Goal: Task Accomplishment & Management: Complete application form

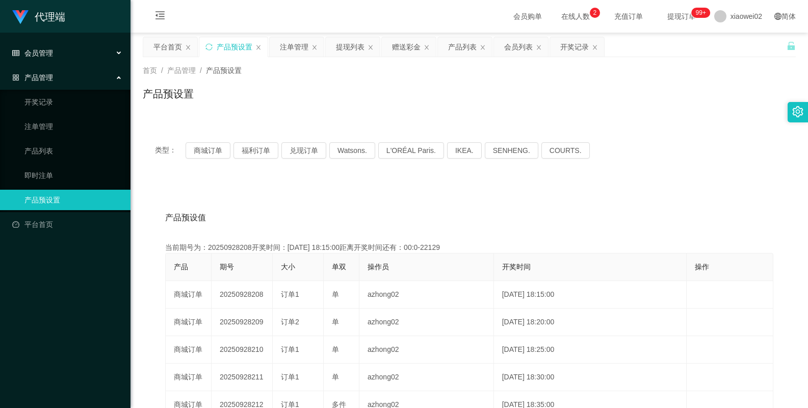
click at [58, 50] on div "会员管理" at bounding box center [65, 53] width 131 height 20
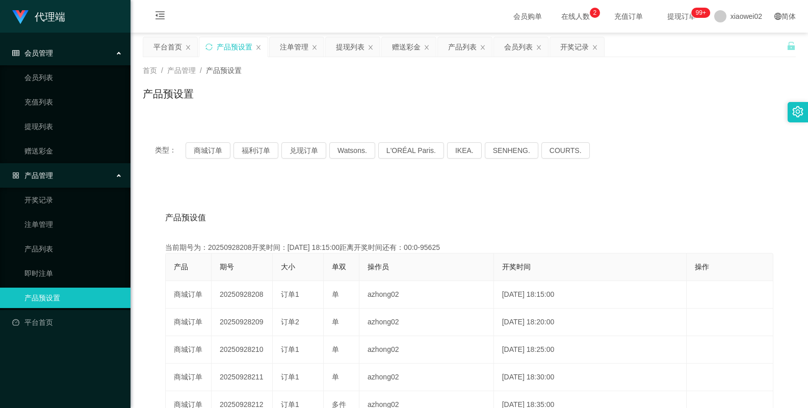
click at [382, 82] on div "首页 / 产品管理 / 产品预设置 / 产品预设置" at bounding box center [469, 87] width 653 height 44
click at [506, 49] on div "会员列表" at bounding box center [518, 46] width 29 height 19
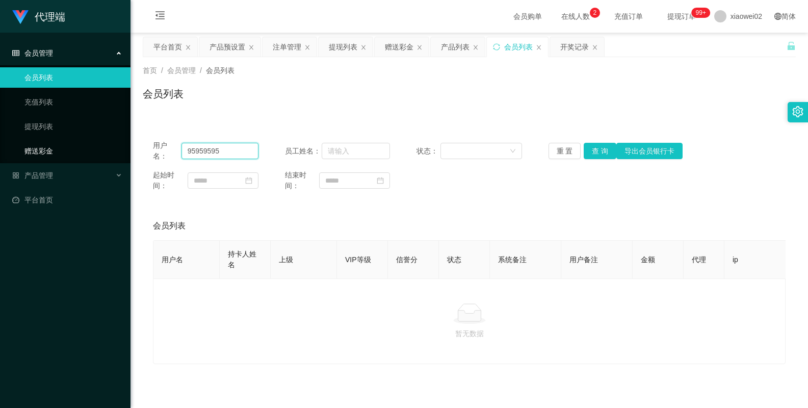
drag, startPoint x: 241, startPoint y: 152, endPoint x: 103, endPoint y: 144, distance: 137.9
click at [104, 144] on section "代理端 会员管理 会员列表 充值列表 提现列表 赠送彩金 产品管理 开奖记录 注单管理 产品列表 即时注单 产品预设置 平台首页 保存配置 重置配置 整体风格…" at bounding box center [404, 235] width 808 height 471
paste input "Tiny5868"
type input "Tiny5868"
click at [589, 149] on button "查 询" at bounding box center [600, 151] width 33 height 16
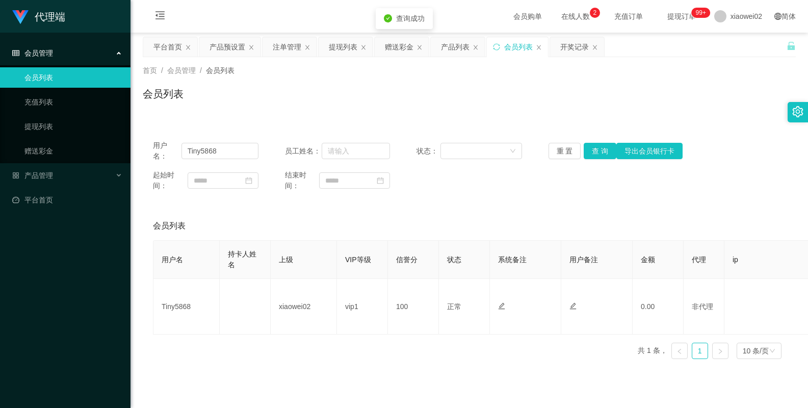
click at [447, 225] on div "会员列表" at bounding box center [469, 226] width 633 height 29
click at [534, 230] on div "会员列表" at bounding box center [469, 226] width 633 height 29
click at [393, 41] on div "赠送彩金" at bounding box center [399, 46] width 29 height 19
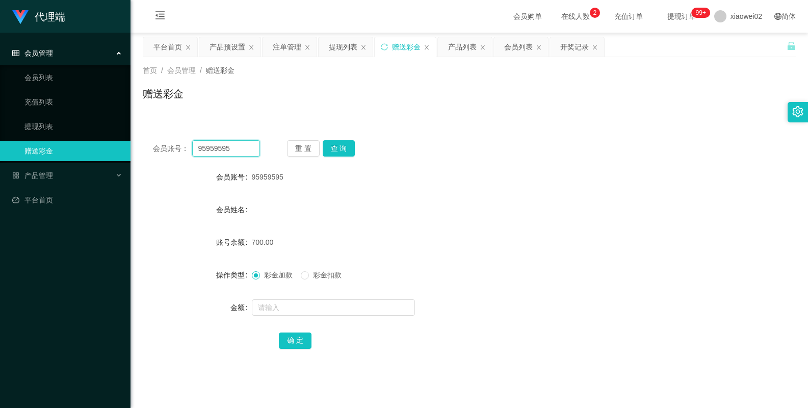
drag, startPoint x: 236, startPoint y: 149, endPoint x: 166, endPoint y: 160, distance: 70.2
click at [166, 160] on div "会员账号： 95959595 重 置 查 询 会员账号 95959595 会员姓名 账号余额 700.00 操作类型 彩金加款 彩金扣款 金额 确 定" at bounding box center [469, 251] width 653 height 243
paste input "Tiny5868"
type input "Tiny5868"
click at [331, 147] on button "查 询" at bounding box center [339, 148] width 33 height 16
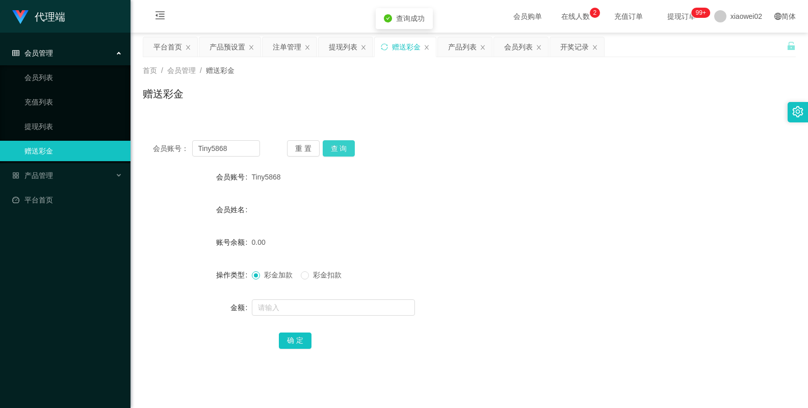
click at [331, 147] on button "查 询" at bounding box center [339, 148] width 33 height 16
click at [388, 164] on div "会员账号： Tiny5868 重 置 查 询 会员账号 Tiny5868 会员姓名 账号余额 0.00 操作类型 彩金加款 彩金扣款 金额 确 定" at bounding box center [469, 251] width 653 height 243
click at [334, 146] on button "查 询" at bounding box center [339, 148] width 33 height 16
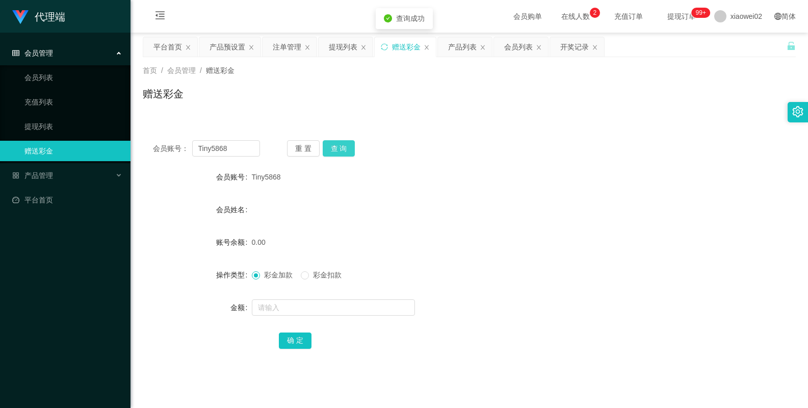
click at [334, 146] on button "查 询" at bounding box center [339, 148] width 33 height 16
click at [334, 146] on div "重 置 查 询" at bounding box center [340, 148] width 107 height 16
click at [334, 146] on button "查 询" at bounding box center [339, 148] width 33 height 16
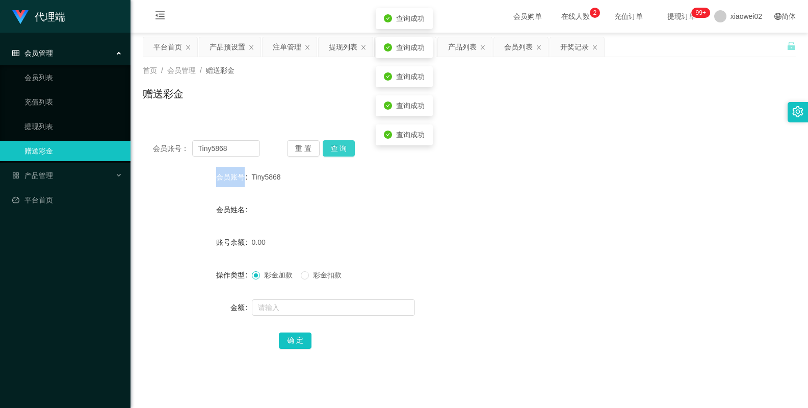
click at [334, 146] on div "重 置 查 询" at bounding box center [340, 148] width 107 height 16
click at [334, 146] on button "查 询" at bounding box center [339, 148] width 33 height 16
click at [334, 146] on button "查 询" at bounding box center [345, 148] width 44 height 16
click at [334, 146] on div "重 置 查 询" at bounding box center [340, 148] width 107 height 16
click at [538, 242] on div "0.00" at bounding box center [442, 242] width 381 height 20
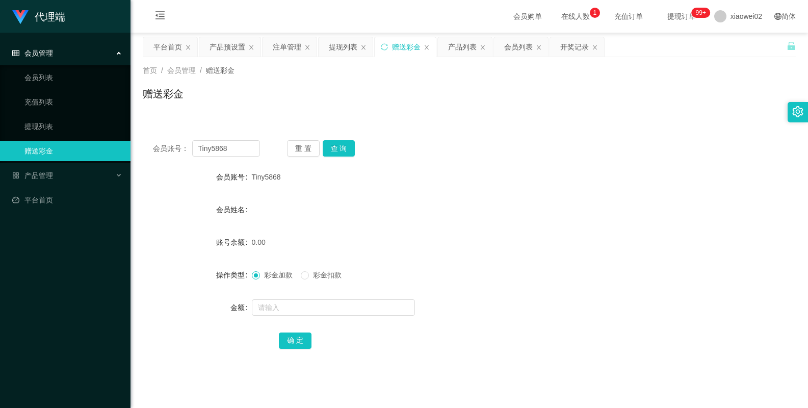
drag, startPoint x: 558, startPoint y: 284, endPoint x: 362, endPoint y: 328, distance: 201.4
click at [556, 284] on div "彩金加款 彩金扣款" at bounding box center [442, 275] width 381 height 20
click at [291, 337] on button "确 定" at bounding box center [295, 340] width 33 height 16
click at [344, 154] on button "查 询" at bounding box center [339, 148] width 33 height 16
